Goal: Transaction & Acquisition: Purchase product/service

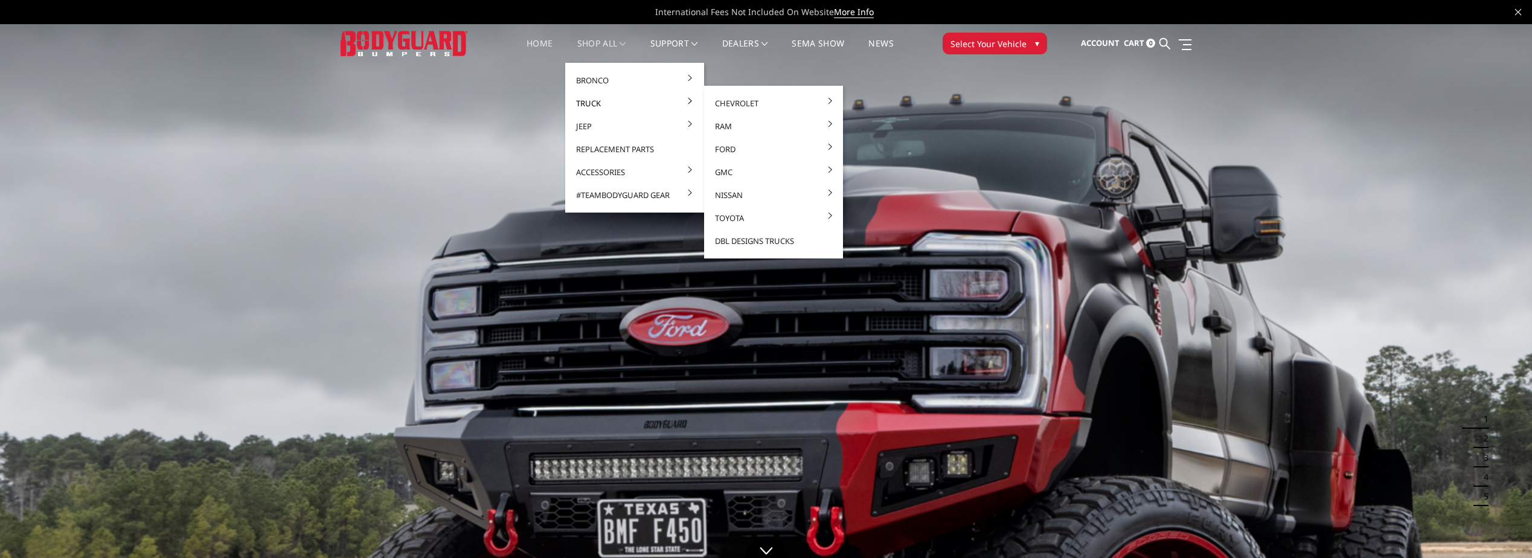
click at [598, 101] on link "Truck" at bounding box center [634, 103] width 129 height 23
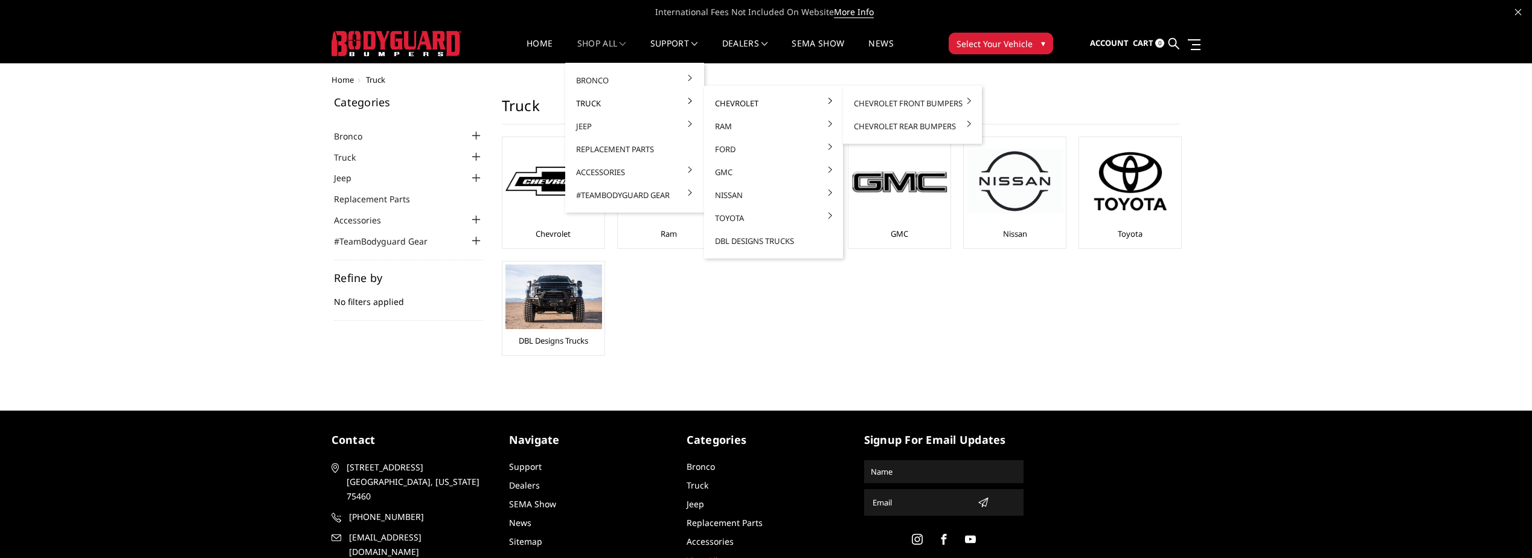
click at [736, 99] on link "Chevrolet" at bounding box center [773, 103] width 129 height 23
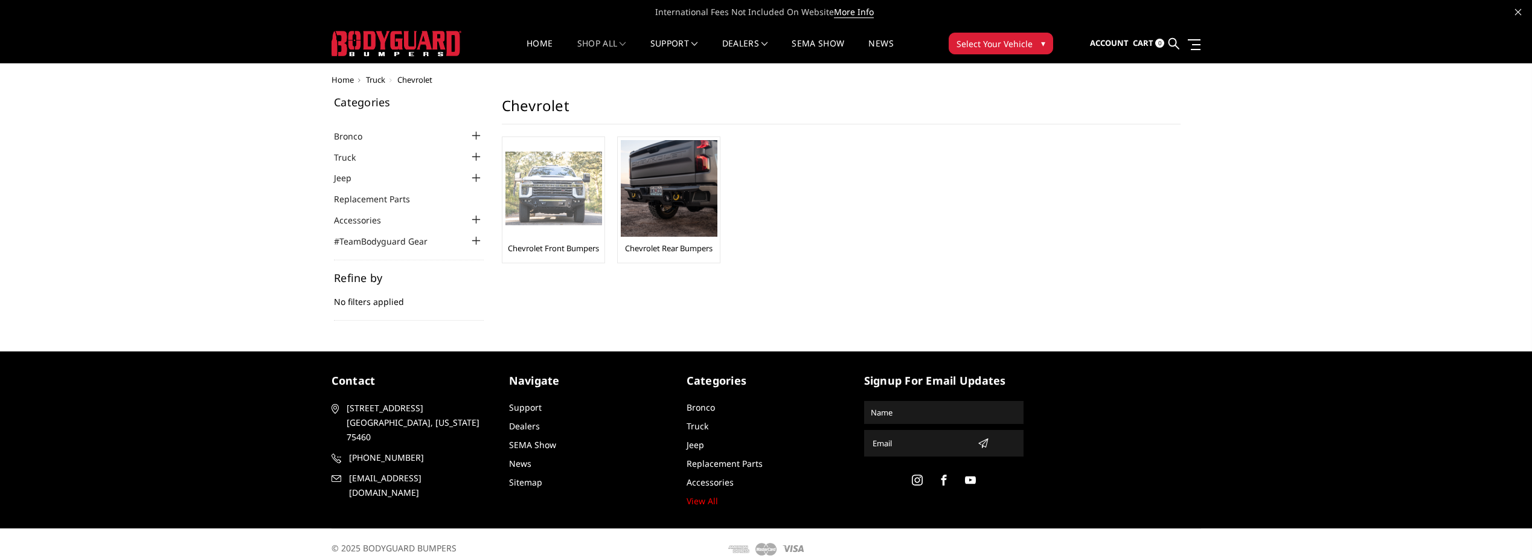
click at [560, 211] on img at bounding box center [554, 189] width 97 height 74
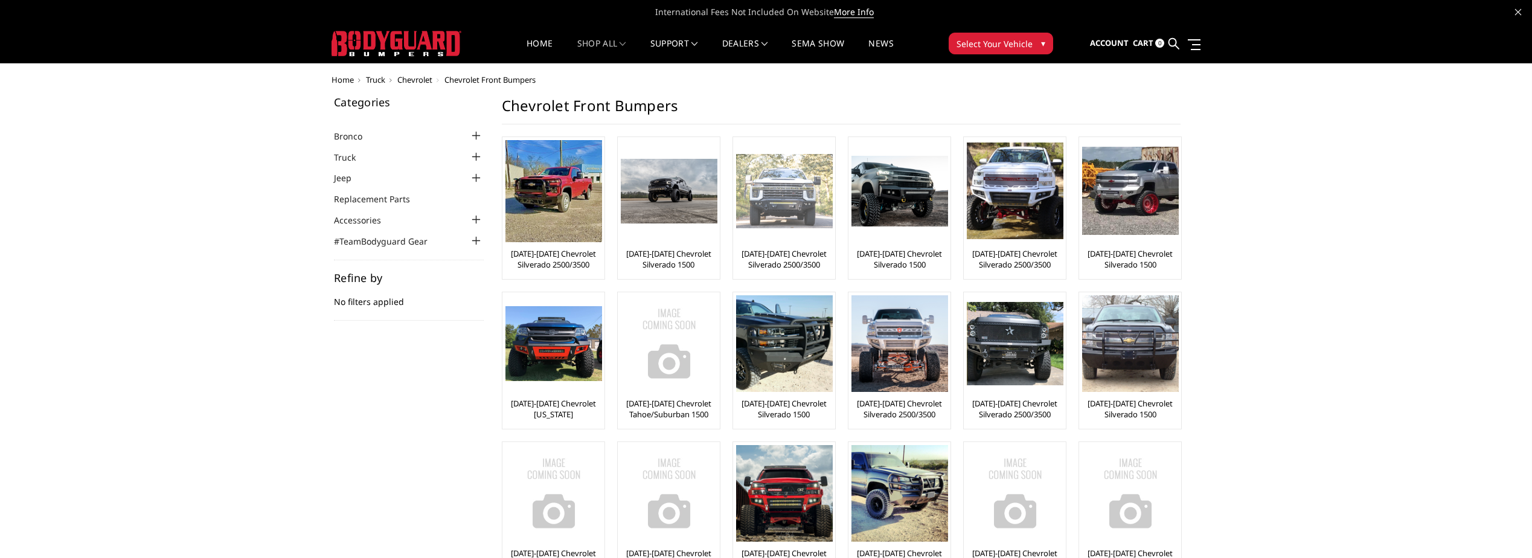
click at [780, 231] on div at bounding box center [784, 191] width 97 height 102
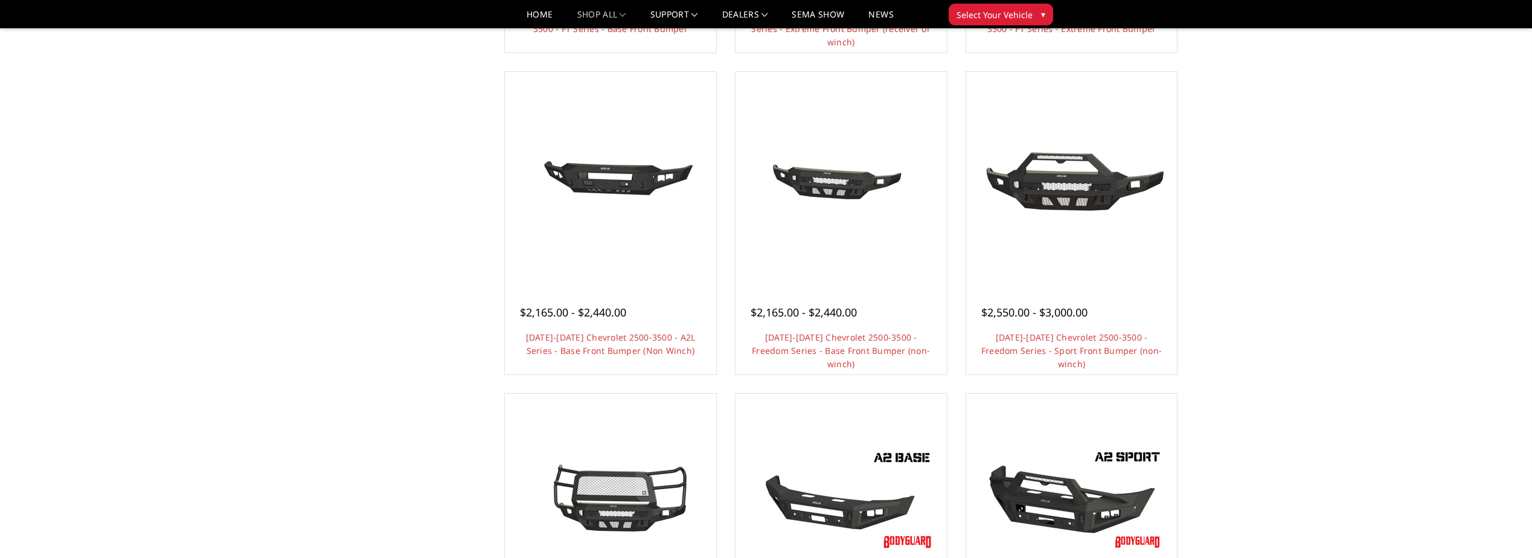
scroll to position [362, 0]
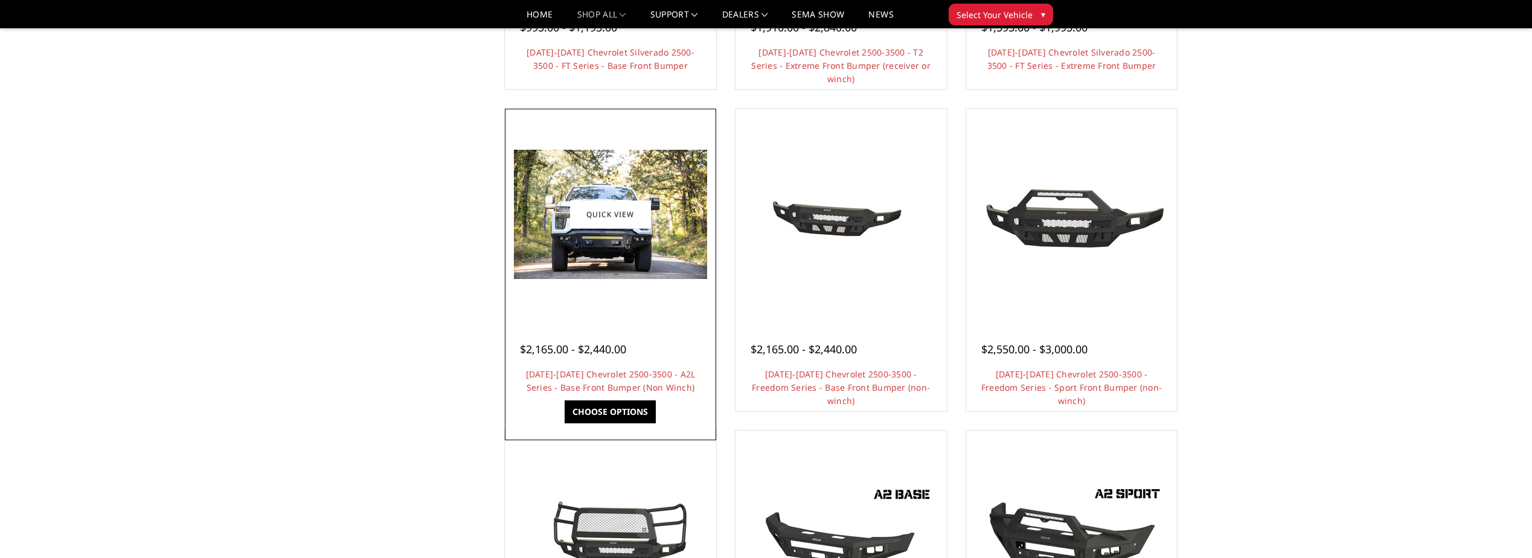
click at [603, 364] on div "$2,165.00 - $2,440.00 2020-2023 Chevrolet 2500-3500 - A2L Series - Base Front B…" at bounding box center [610, 362] width 205 height 92
click at [612, 404] on link "Choose Options" at bounding box center [610, 411] width 91 height 23
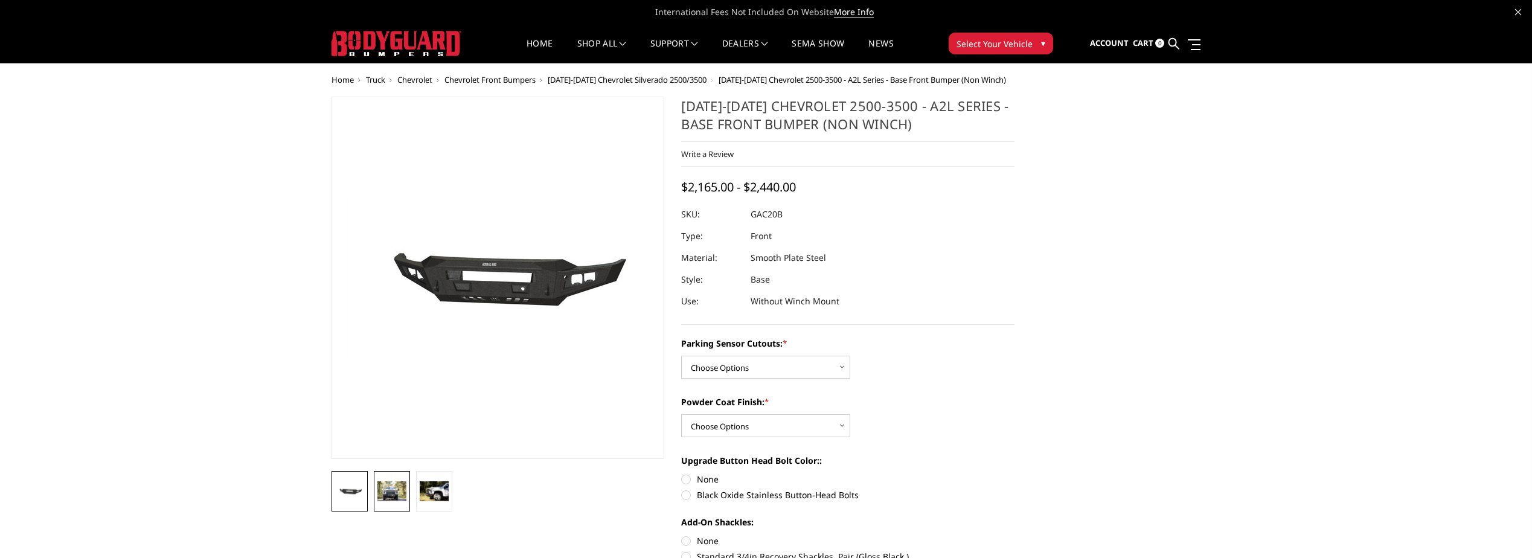
drag, startPoint x: 390, startPoint y: 489, endPoint x: 399, endPoint y: 491, distance: 9.2
click at [391, 490] on img at bounding box center [391, 490] width 29 height 19
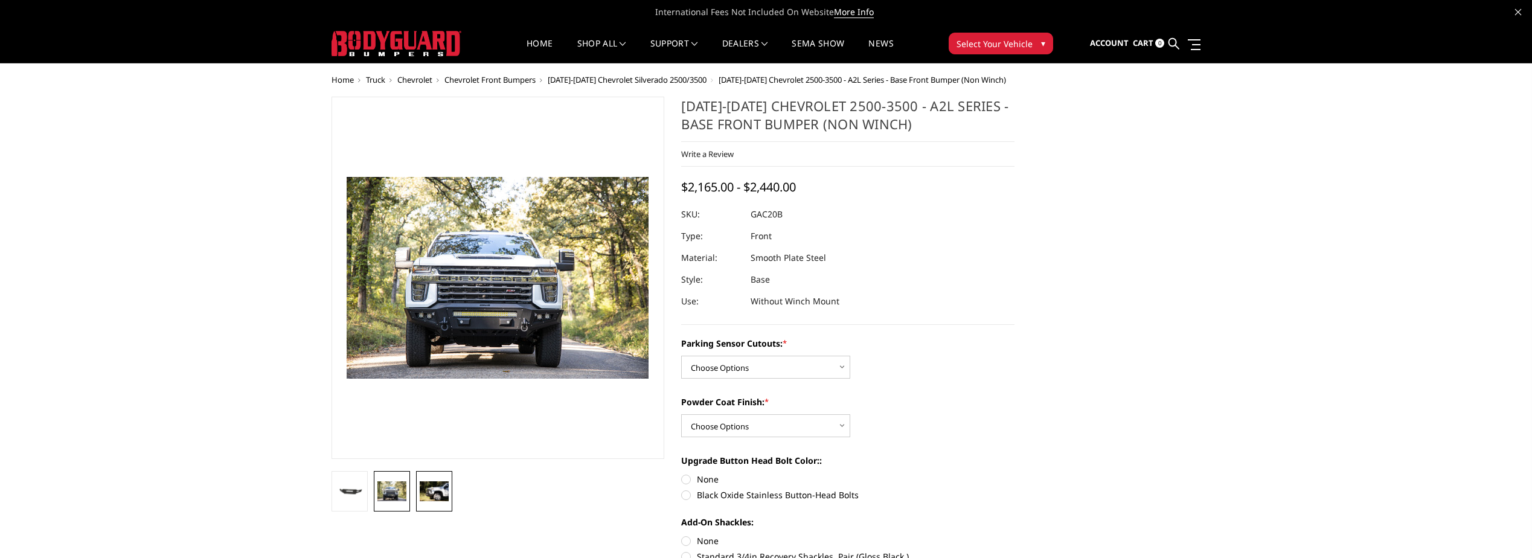
click at [432, 489] on img at bounding box center [434, 490] width 29 height 19
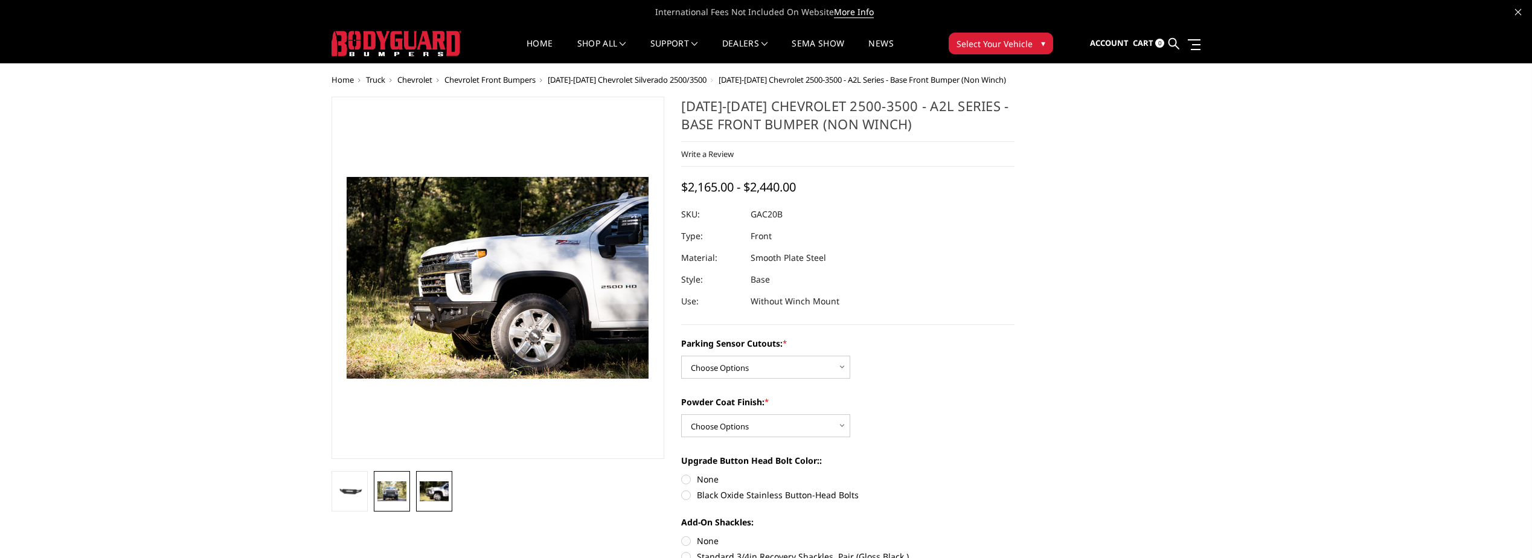
click at [385, 485] on img at bounding box center [391, 490] width 29 height 19
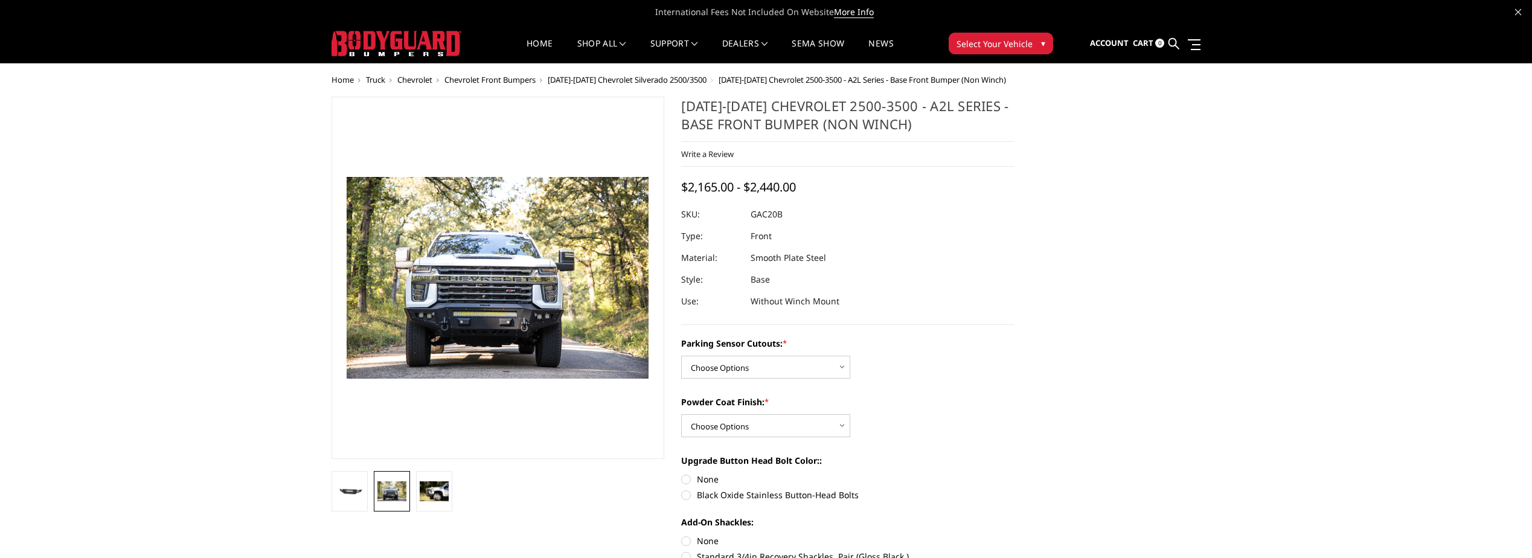
click at [854, 368] on div "Parking Sensor Cutouts: * Choose Options No - Without Parking Sensor Cutouts Ye…" at bounding box center [847, 358] width 333 height 42
click at [835, 368] on select "Choose Options No - Without Parking Sensor Cutouts Yes - With Parking Sensor Cu…" at bounding box center [765, 367] width 169 height 23
click at [968, 381] on div "Parking Sensor Cutouts: * Choose Options No - Without Parking Sensor Cutouts Ye…" at bounding box center [847, 526] width 333 height 378
click at [438, 492] on img at bounding box center [434, 490] width 29 height 19
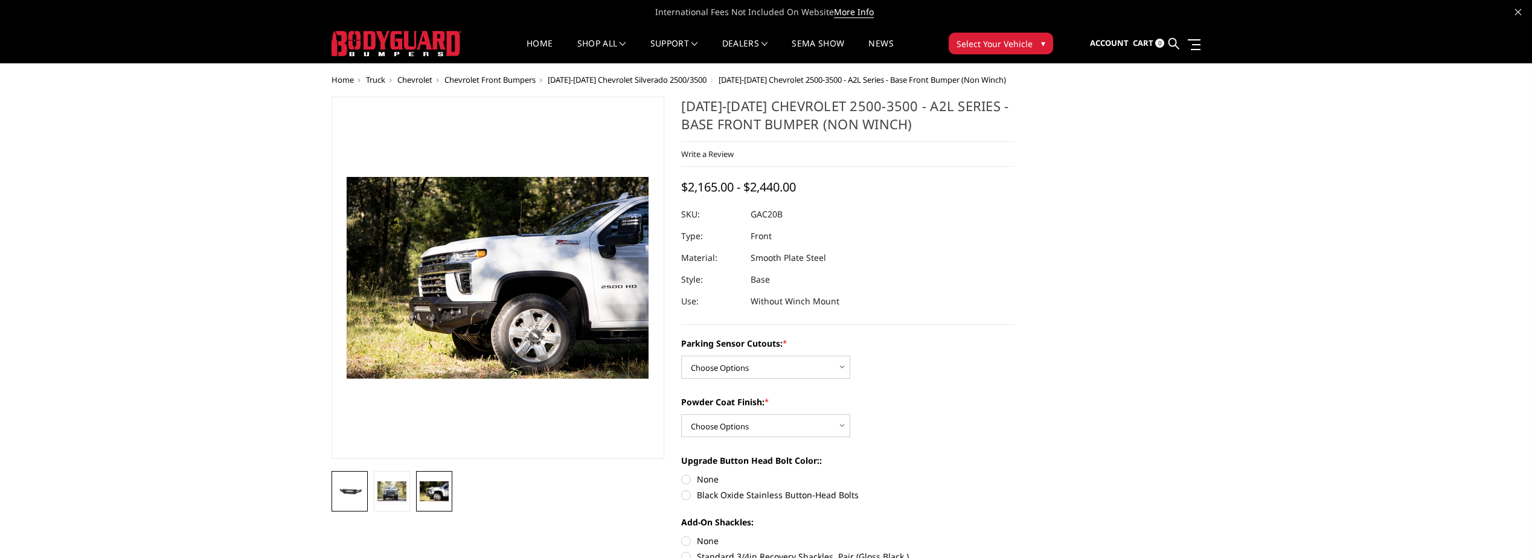
click at [344, 497] on img at bounding box center [349, 491] width 29 height 16
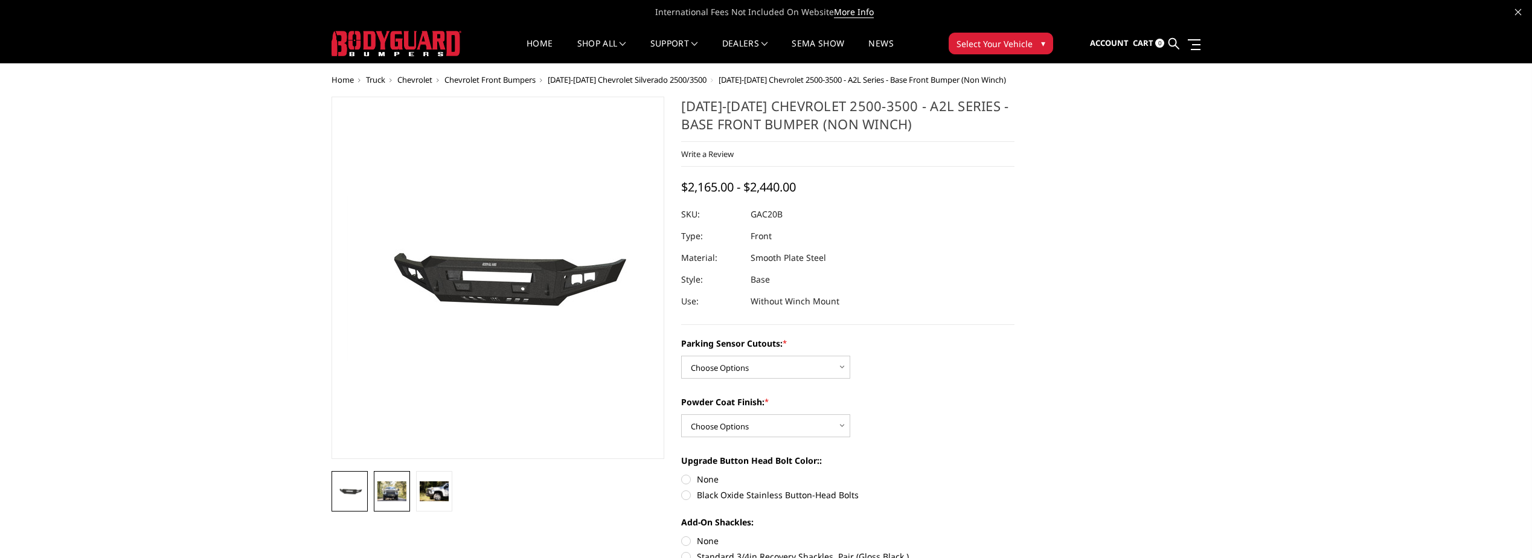
click at [379, 494] on img at bounding box center [391, 490] width 29 height 19
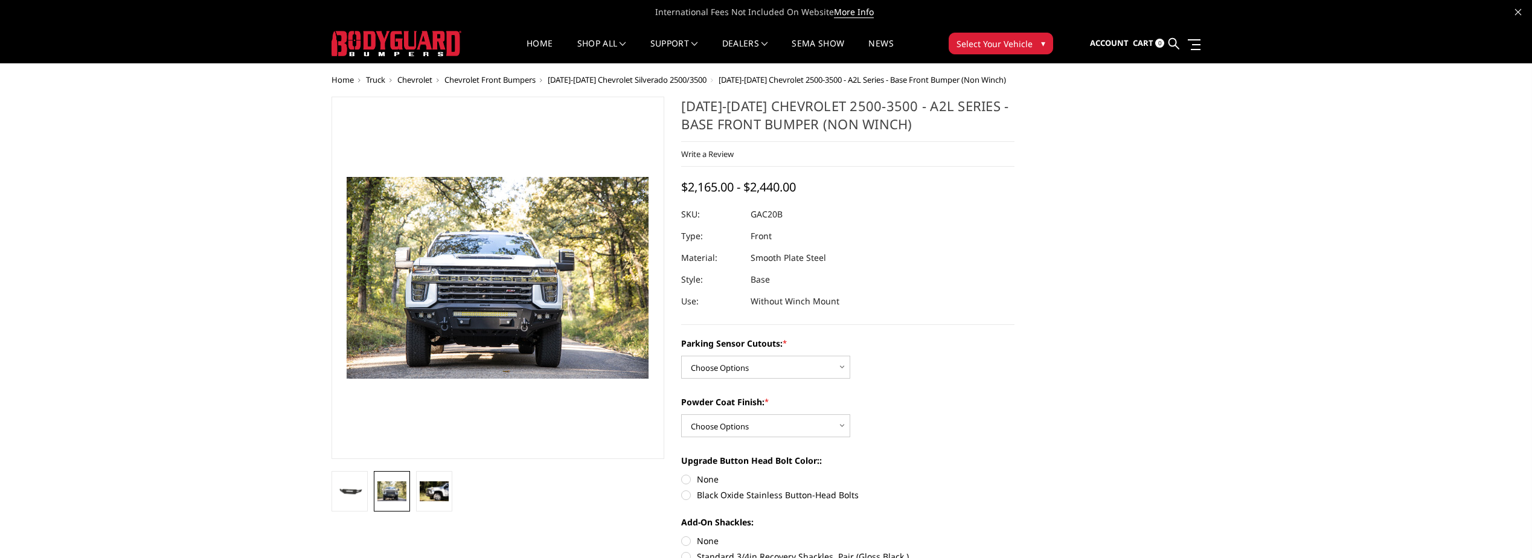
click at [411, 496] on li at bounding box center [392, 491] width 42 height 40
drag, startPoint x: 1180, startPoint y: 383, endPoint x: 1181, endPoint y: 376, distance: 7.3
